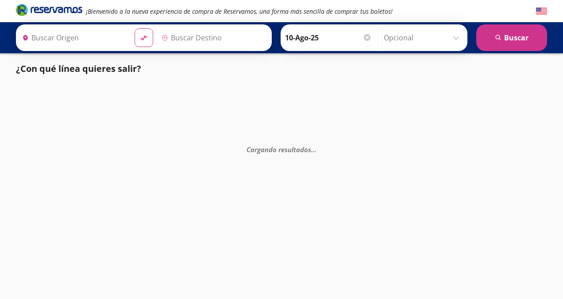
type input "[GEOGRAPHIC_DATA], [GEOGRAPHIC_DATA]"
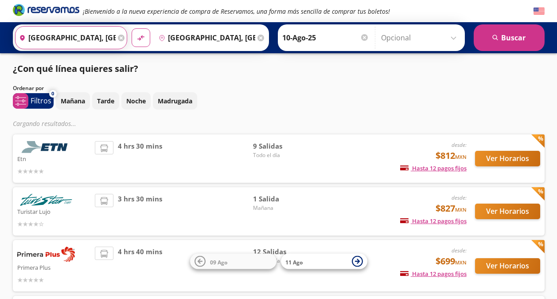
click at [112, 35] on input "[GEOGRAPHIC_DATA], [GEOGRAPHIC_DATA]" at bounding box center [66, 38] width 100 height 22
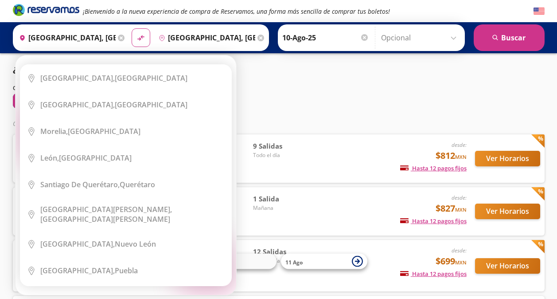
click at [118, 37] on icon at bounding box center [121, 38] width 7 height 7
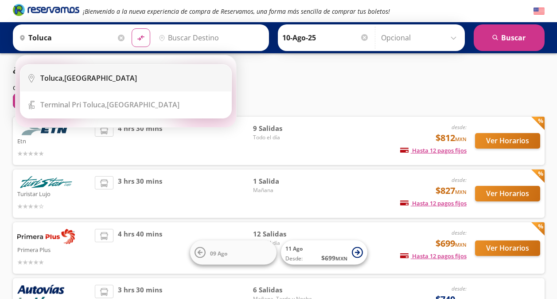
click at [92, 73] on div "Toluca, [GEOGRAPHIC_DATA]" at bounding box center [132, 78] width 184 height 10
type input "Toluca, [GEOGRAPHIC_DATA]"
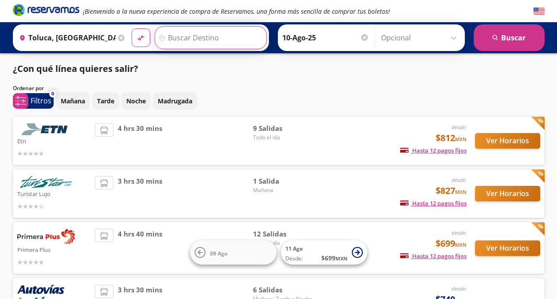
click at [188, 36] on input "Destino" at bounding box center [209, 38] width 109 height 22
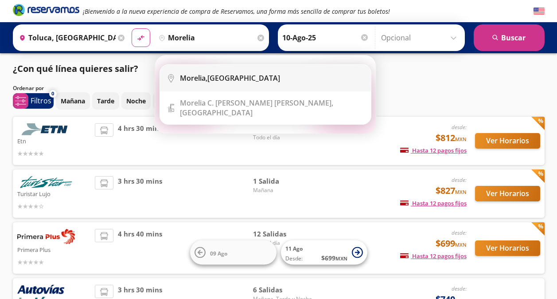
click at [211, 83] on li "City Icon [GEOGRAPHIC_DATA], [GEOGRAPHIC_DATA]" at bounding box center [265, 78] width 211 height 27
type input "[GEOGRAPHIC_DATA], [GEOGRAPHIC_DATA]"
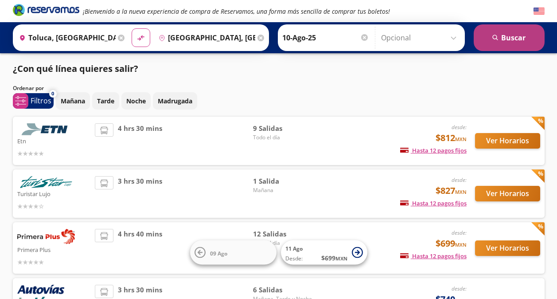
click at [485, 34] on button "search [GEOGRAPHIC_DATA]" at bounding box center [508, 37] width 71 height 27
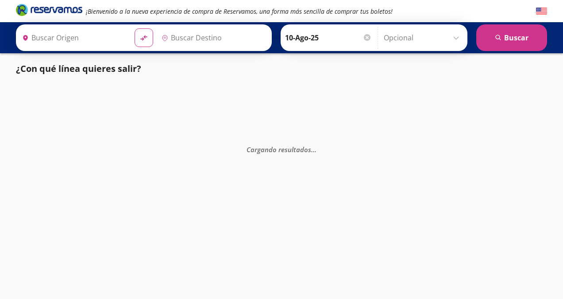
type input "Toluca, [GEOGRAPHIC_DATA]"
type input "[GEOGRAPHIC_DATA], [GEOGRAPHIC_DATA]"
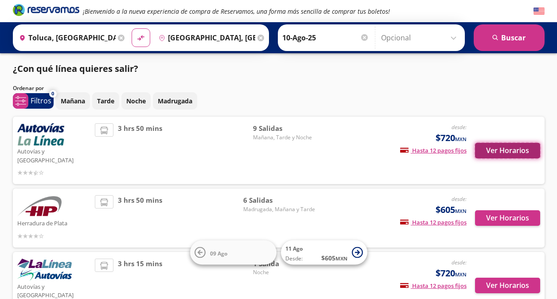
drag, startPoint x: 484, startPoint y: 147, endPoint x: 526, endPoint y: 151, distance: 42.3
click at [526, 151] on button "Ver Horarios" at bounding box center [507, 151] width 65 height 16
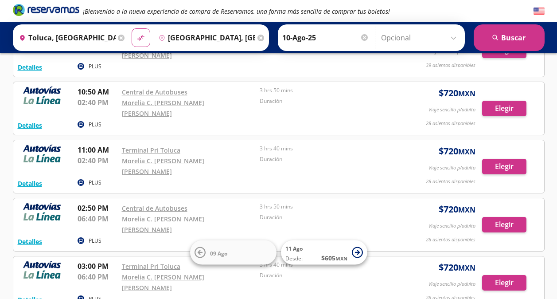
scroll to position [137, 0]
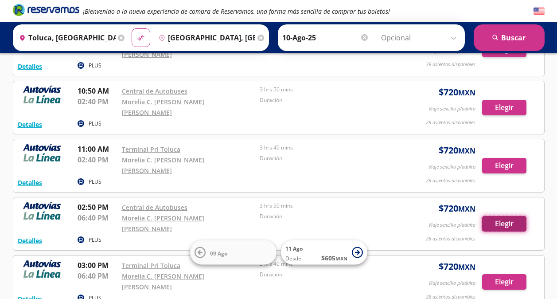
click at [512, 216] on button "Elegir" at bounding box center [504, 224] width 44 height 16
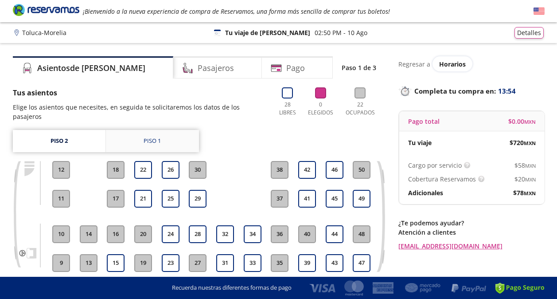
click at [165, 130] on link "Piso 1" at bounding box center [152, 141] width 93 height 22
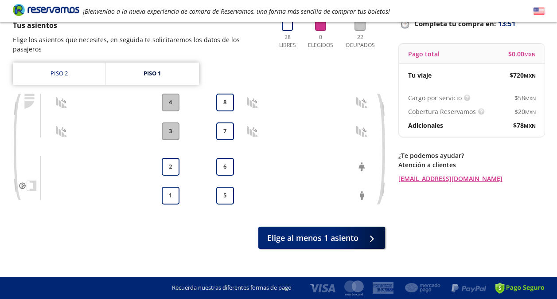
scroll to position [69, 0]
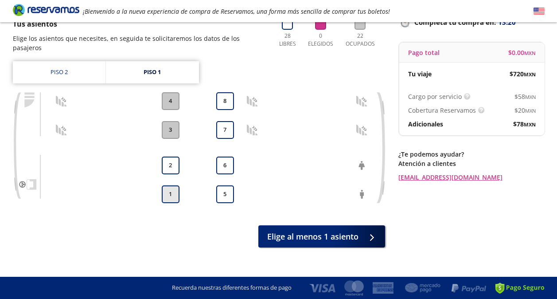
click at [162, 188] on button "1" at bounding box center [171, 194] width 18 height 18
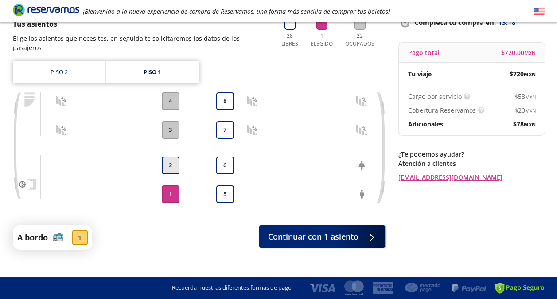
click at [171, 156] on button "2" at bounding box center [171, 165] width 18 height 18
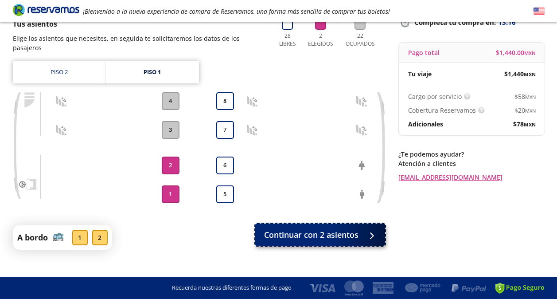
click at [271, 229] on span "Continuar con 2 asientos" at bounding box center [311, 235] width 94 height 12
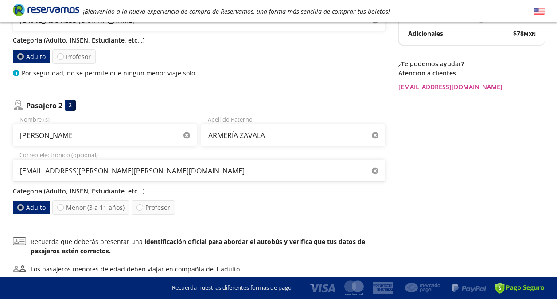
scroll to position [158, 0]
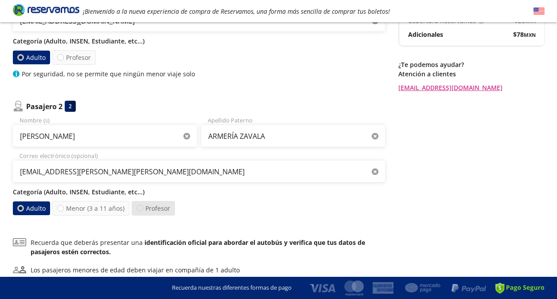
click at [137, 209] on div at bounding box center [139, 208] width 7 height 7
click at [137, 209] on input "Profesor" at bounding box center [140, 208] width 6 height 6
radio input "true"
radio input "false"
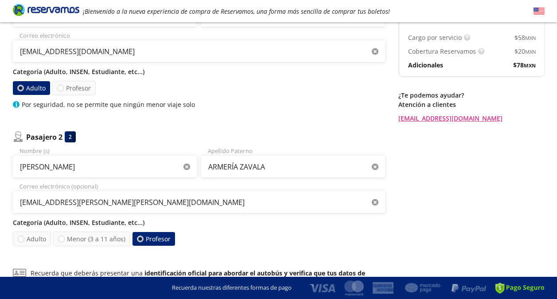
scroll to position [129, 0]
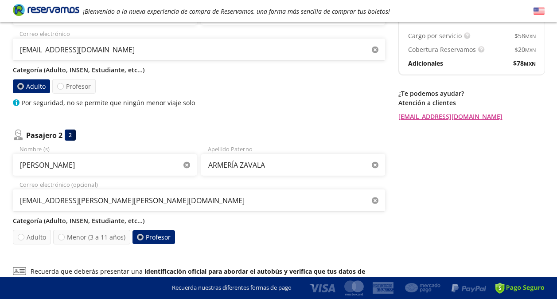
click at [365, 115] on div "Pasajero 1 1 [PERSON_NAME] (s) ARMERIA [PERSON_NAME] Apellido Paterno [EMAIL_AD…" at bounding box center [199, 111] width 372 height 265
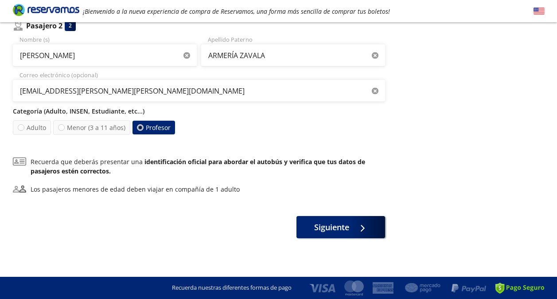
scroll to position [239, 0]
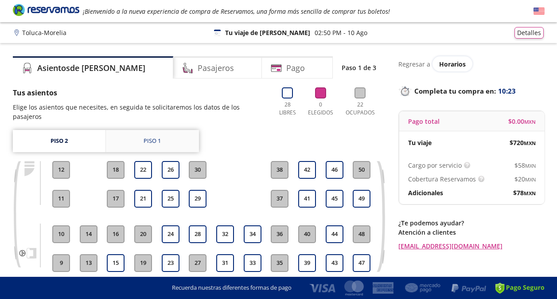
click at [142, 130] on link "Piso 1" at bounding box center [152, 141] width 93 height 22
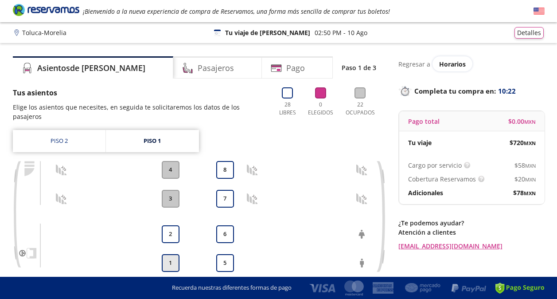
click at [172, 254] on button "1" at bounding box center [171, 263] width 18 height 18
click at [171, 232] on button "2" at bounding box center [171, 234] width 18 height 18
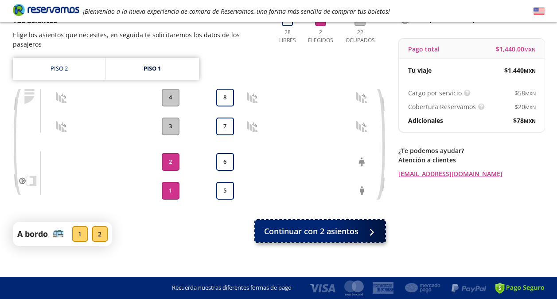
click at [290, 230] on button "Continuar con 2 asientos" at bounding box center [320, 231] width 130 height 22
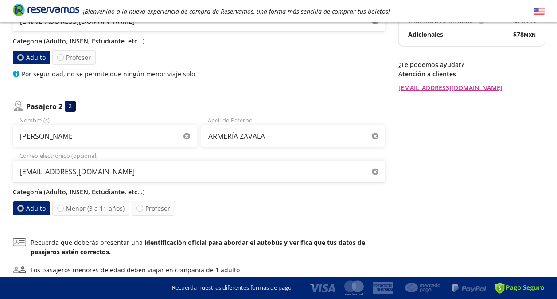
scroll to position [154, 0]
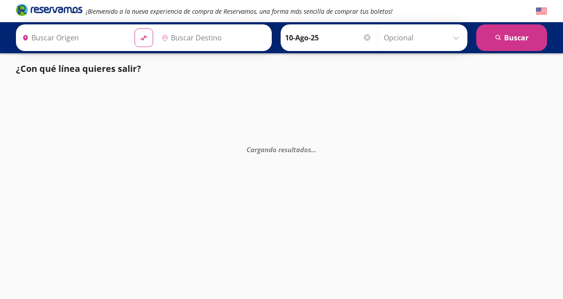
type input "Toluca, México"
type input "Morelia, Michoacán"
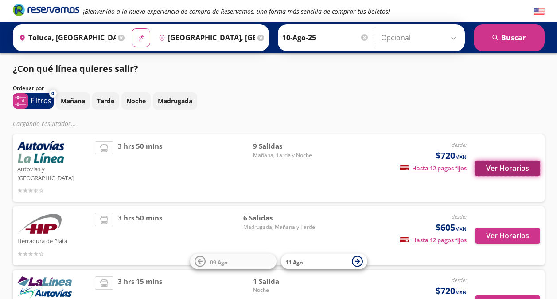
click at [494, 162] on button "Ver Horarios" at bounding box center [507, 168] width 65 height 16
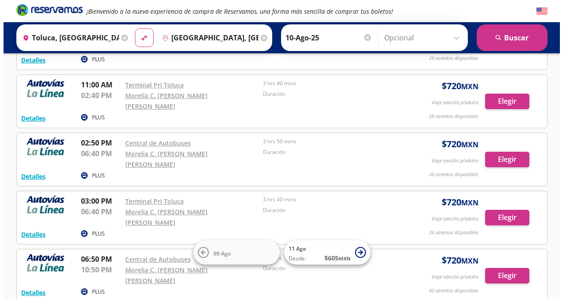
scroll to position [202, 0]
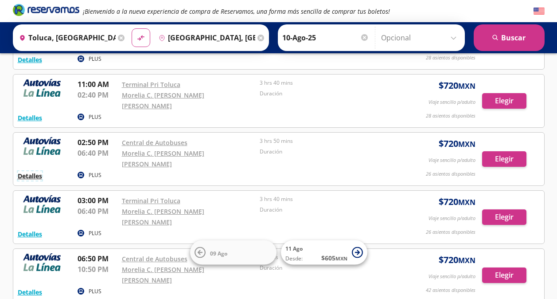
click at [39, 171] on button "Detalles" at bounding box center [30, 175] width 24 height 9
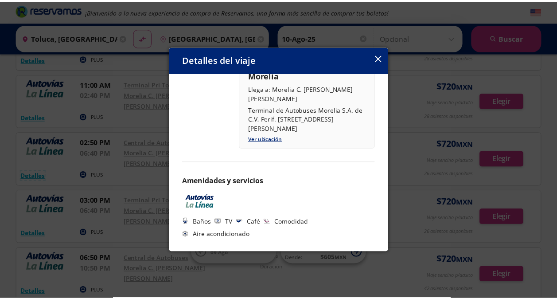
scroll to position [0, 0]
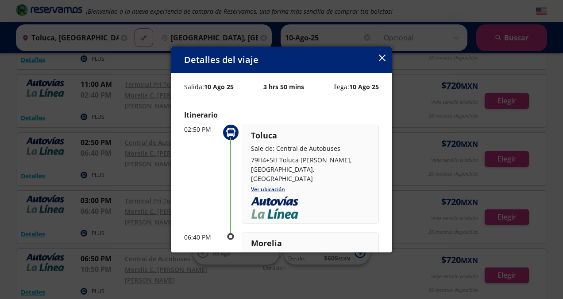
click at [382, 59] on icon "button" at bounding box center [382, 57] width 7 height 7
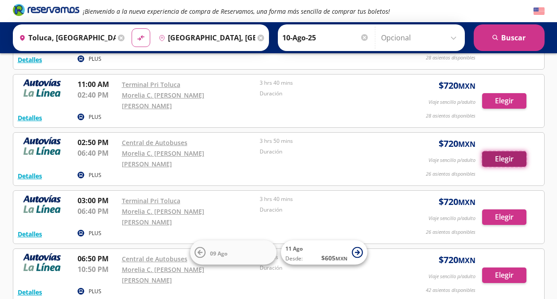
click at [488, 151] on button "Elegir" at bounding box center [504, 159] width 44 height 16
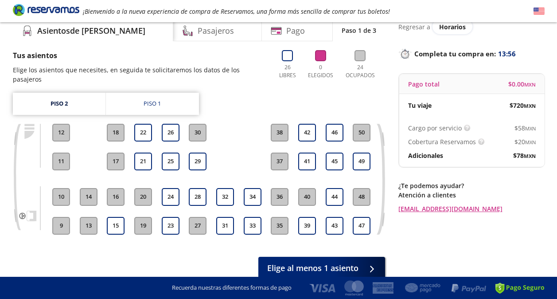
scroll to position [39, 0]
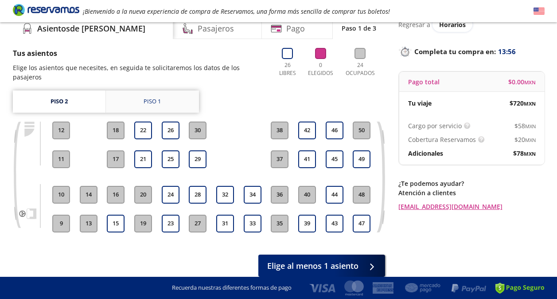
click at [163, 90] on link "Piso 1" at bounding box center [152, 101] width 93 height 22
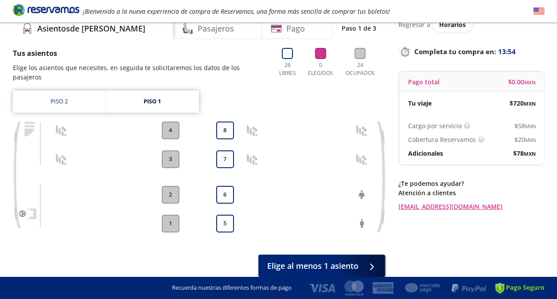
click at [168, 214] on button "1" at bounding box center [171, 223] width 18 height 18
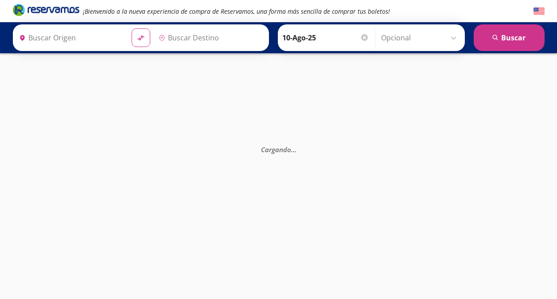
type input "[GEOGRAPHIC_DATA], [GEOGRAPHIC_DATA]"
type input "Toluca, [GEOGRAPHIC_DATA]"
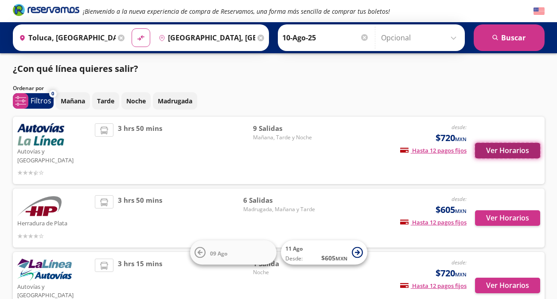
click at [514, 150] on button "Ver Horarios" at bounding box center [507, 151] width 65 height 16
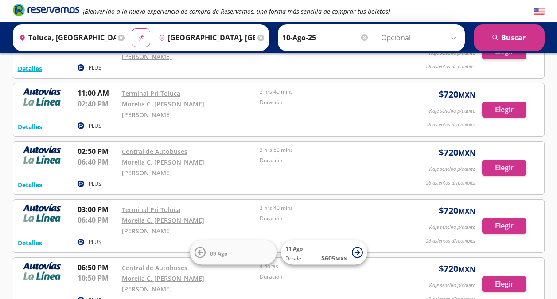
scroll to position [190, 0]
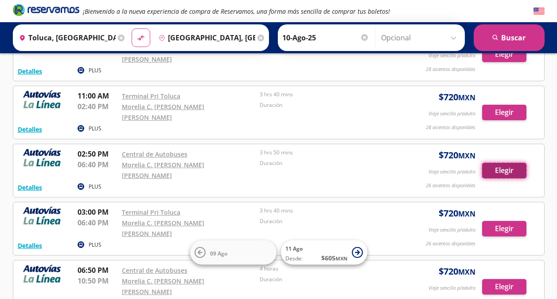
click at [504, 163] on button "Elegir" at bounding box center [504, 171] width 44 height 16
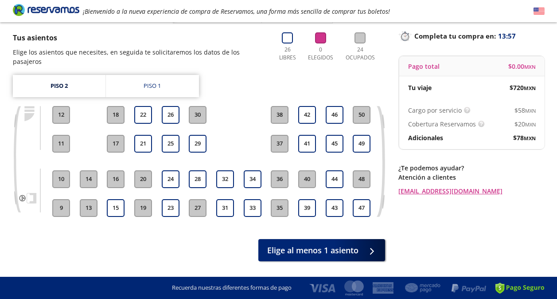
scroll to position [66, 0]
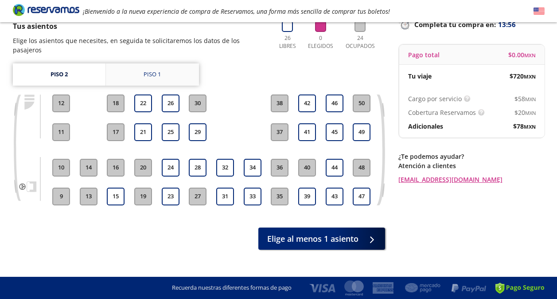
click at [149, 70] on div "Piso 1" at bounding box center [152, 74] width 17 height 9
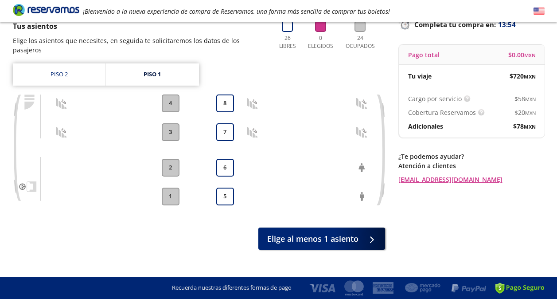
click at [163, 188] on button "1" at bounding box center [171, 196] width 18 height 18
